Goal: Transaction & Acquisition: Book appointment/travel/reservation

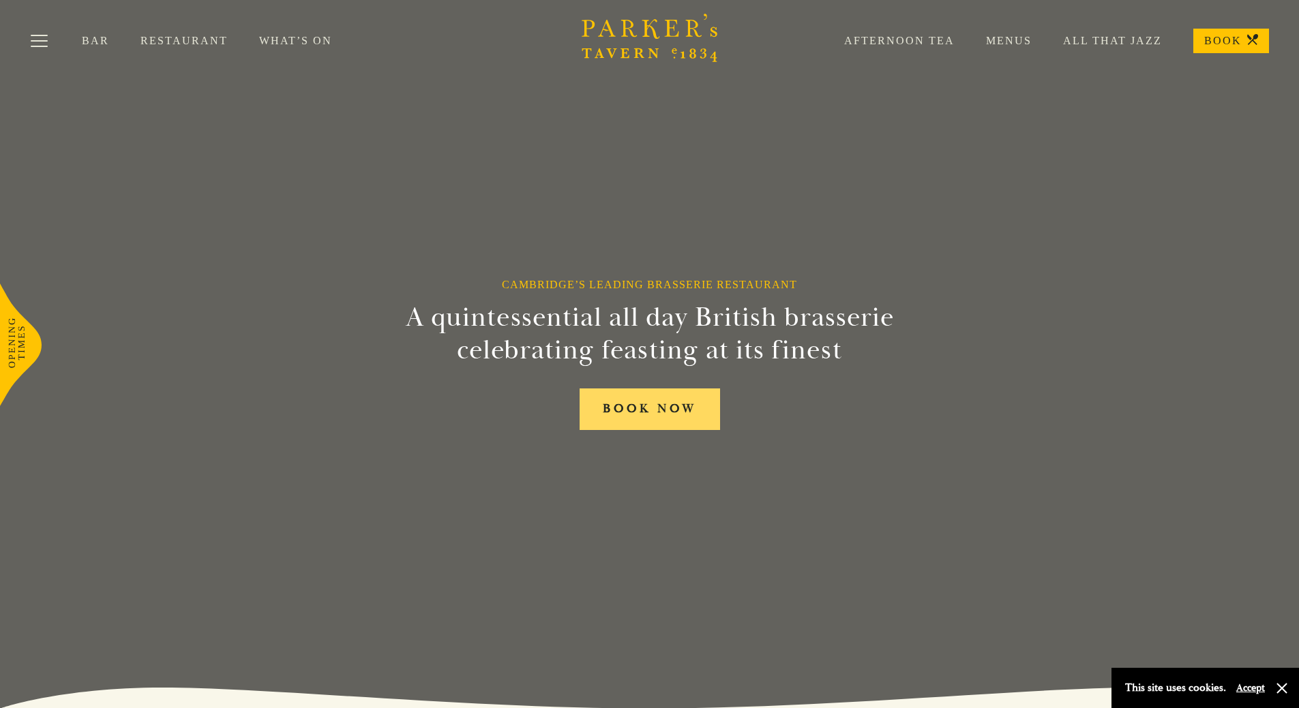
click at [690, 418] on link "BOOK NOW" at bounding box center [649, 410] width 140 height 42
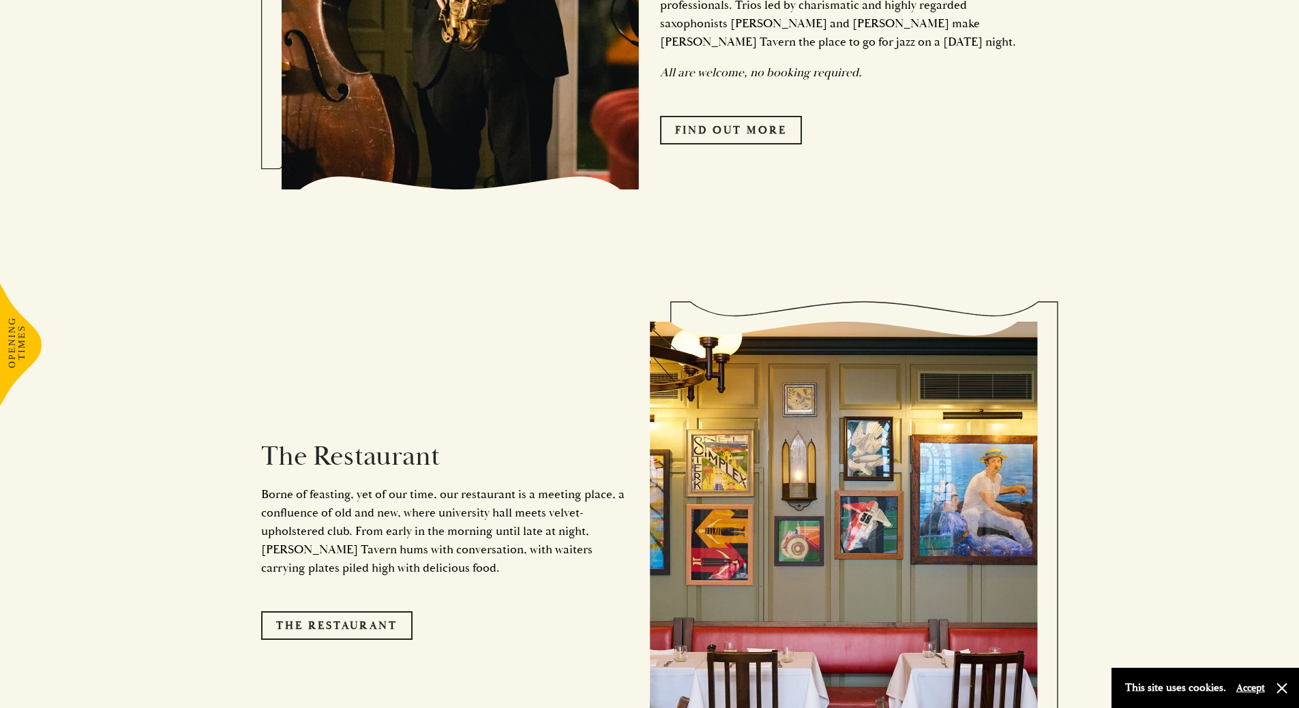
scroll to position [1227, 0]
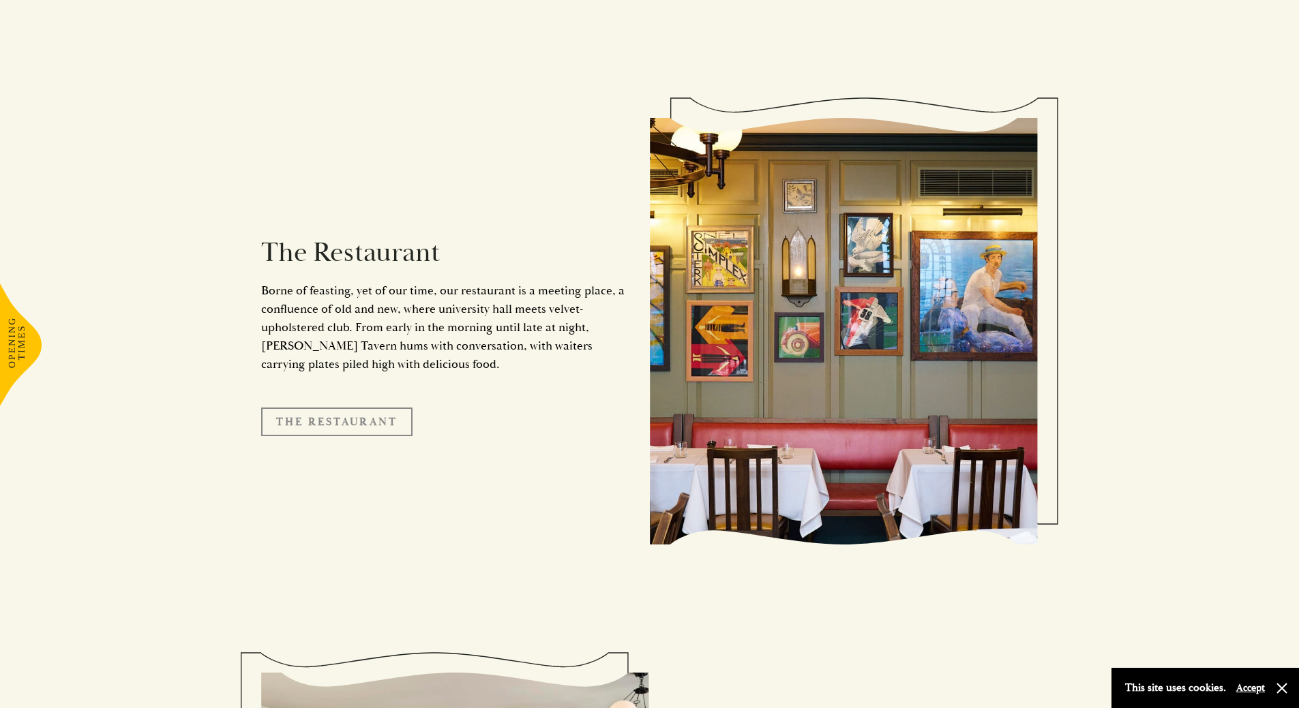
click at [359, 411] on link "The Restaurant" at bounding box center [336, 422] width 151 height 29
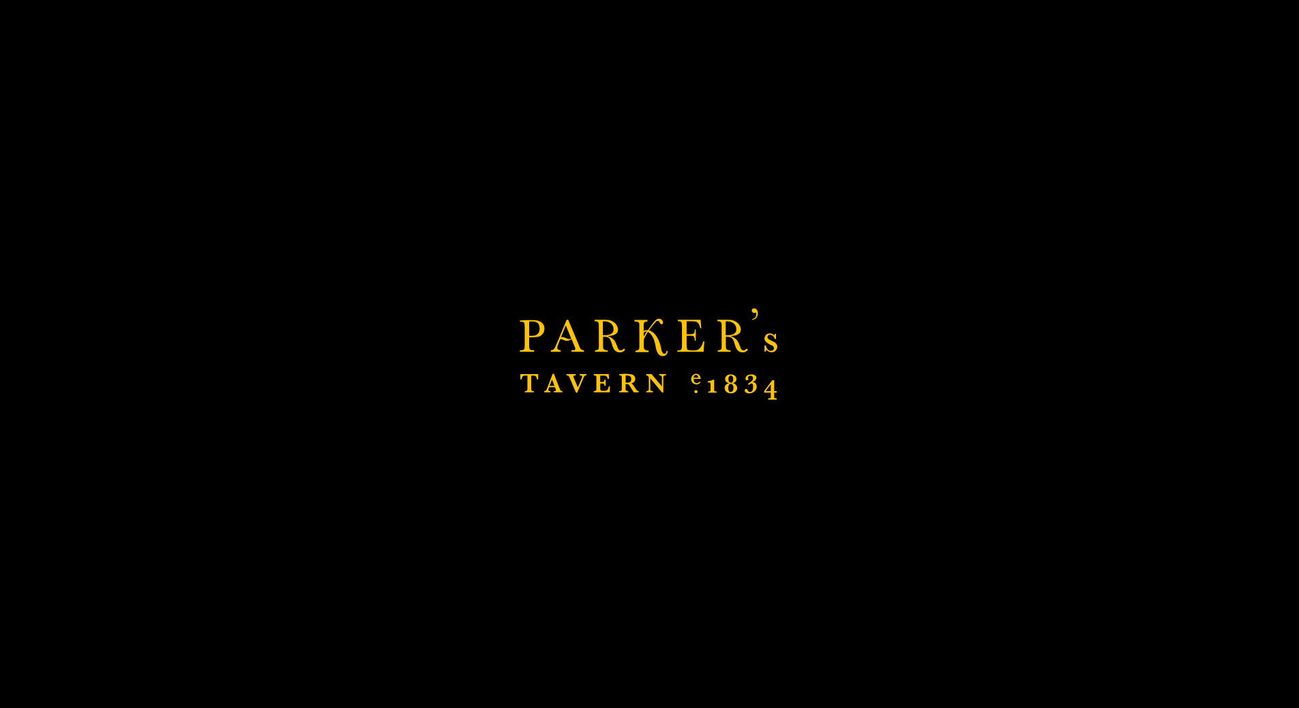
scroll to position [1500, 0]
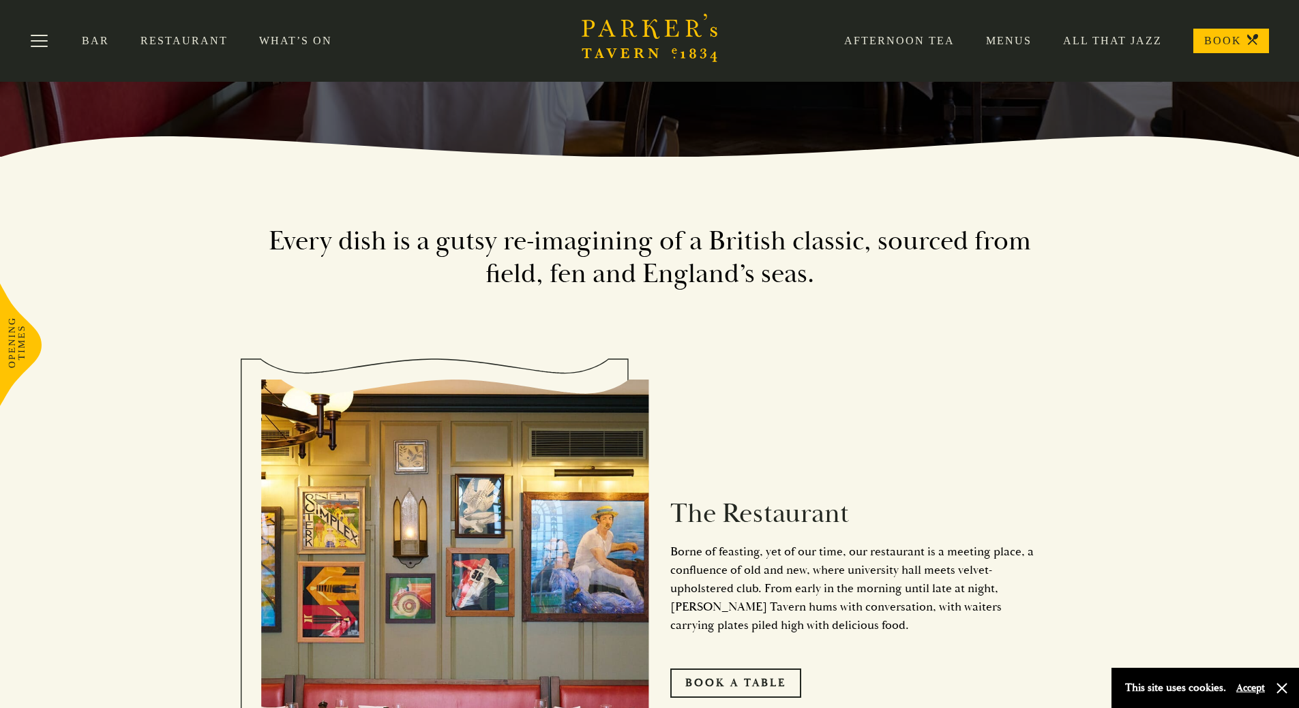
scroll to position [341, 0]
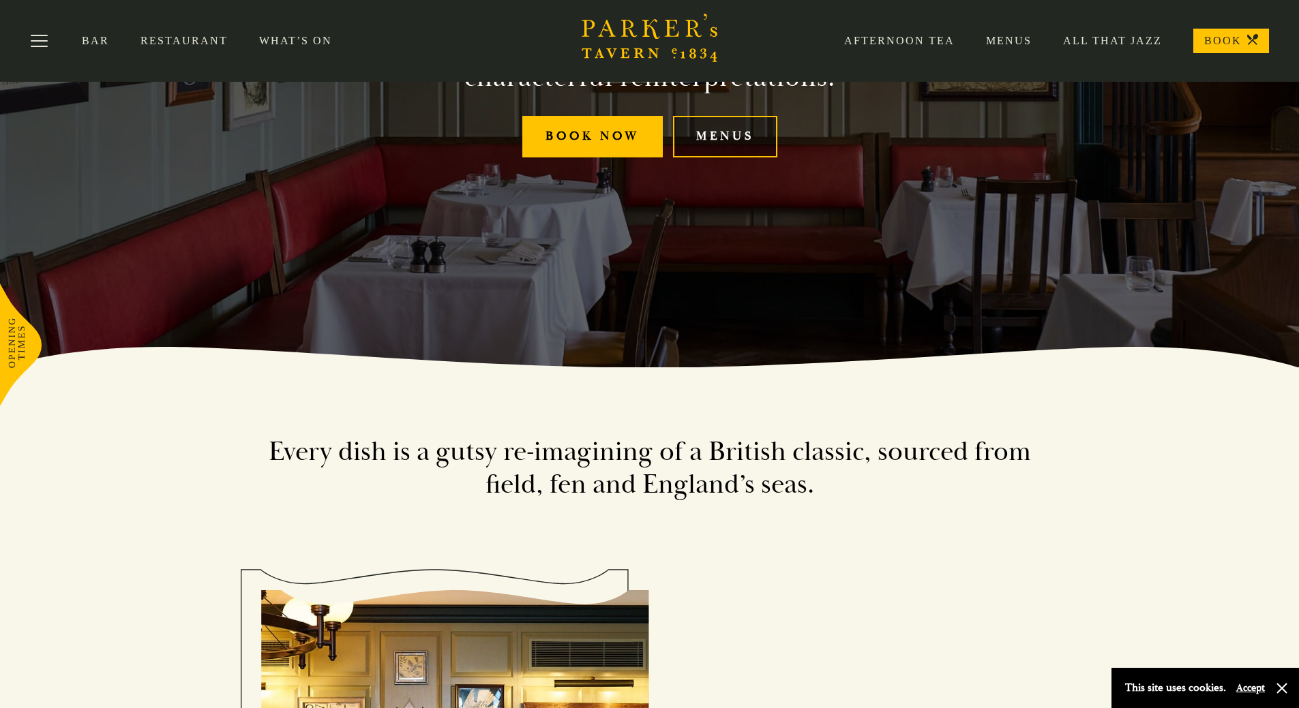
click at [729, 144] on link "Menus" at bounding box center [725, 137] width 104 height 42
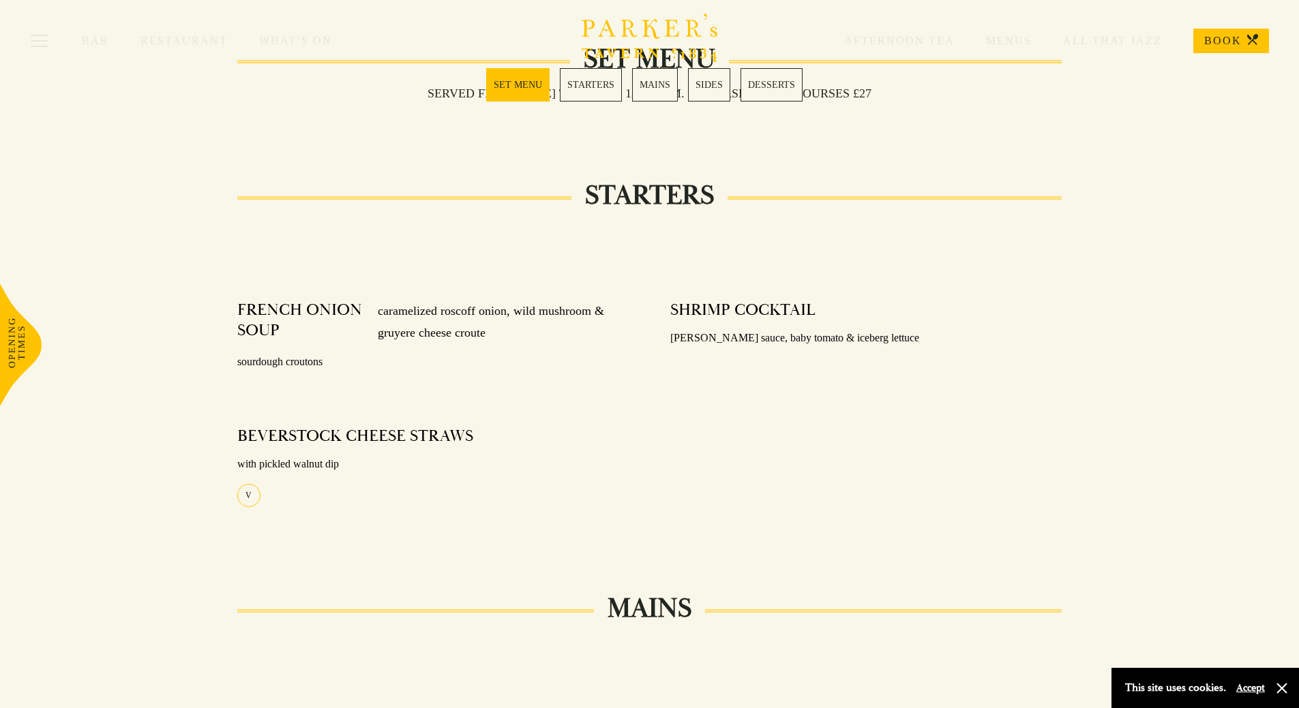
scroll to position [477, 0]
click at [646, 84] on link "MAINS" at bounding box center [655, 84] width 46 height 33
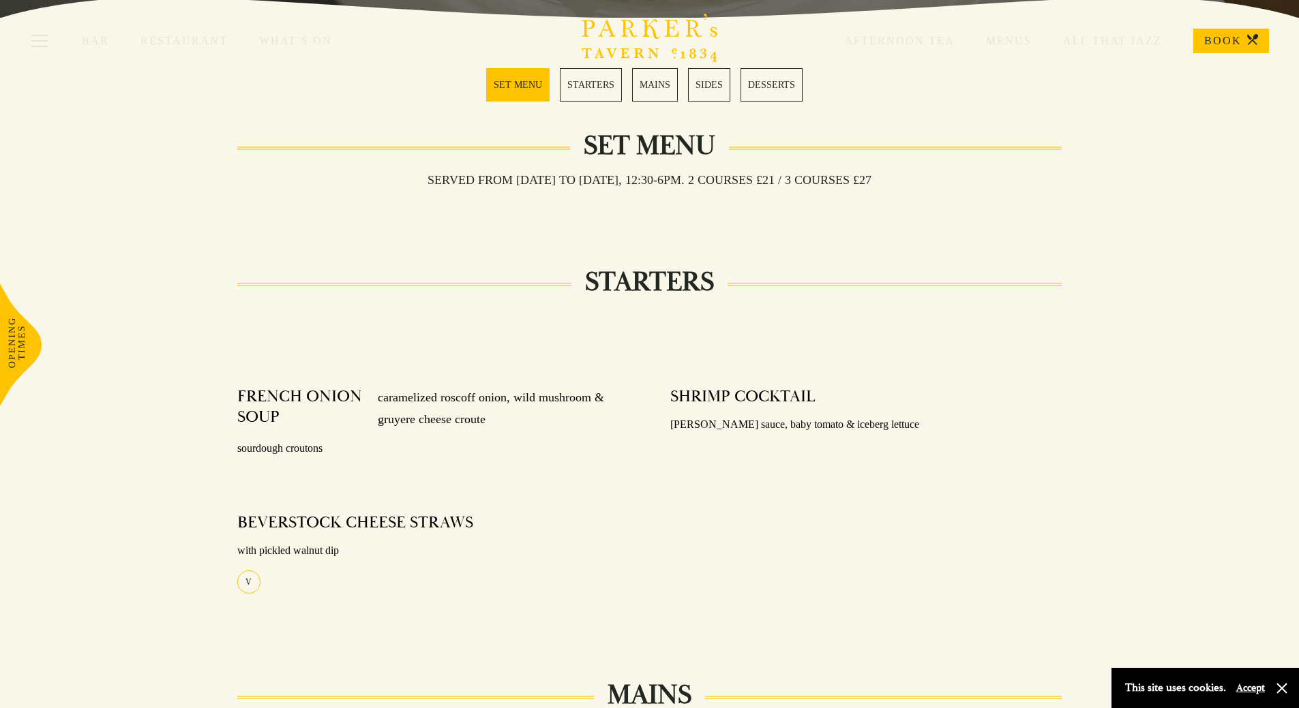
scroll to position [269, 0]
